Goal: Go to known website: Access a specific website the user already knows

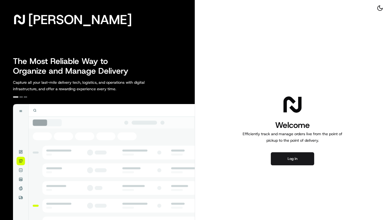
drag, startPoint x: 290, startPoint y: 156, endPoint x: 255, endPoint y: 153, distance: 35.6
click at [290, 156] on button "Log in" at bounding box center [292, 158] width 43 height 13
